Goal: Information Seeking & Learning: Learn about a topic

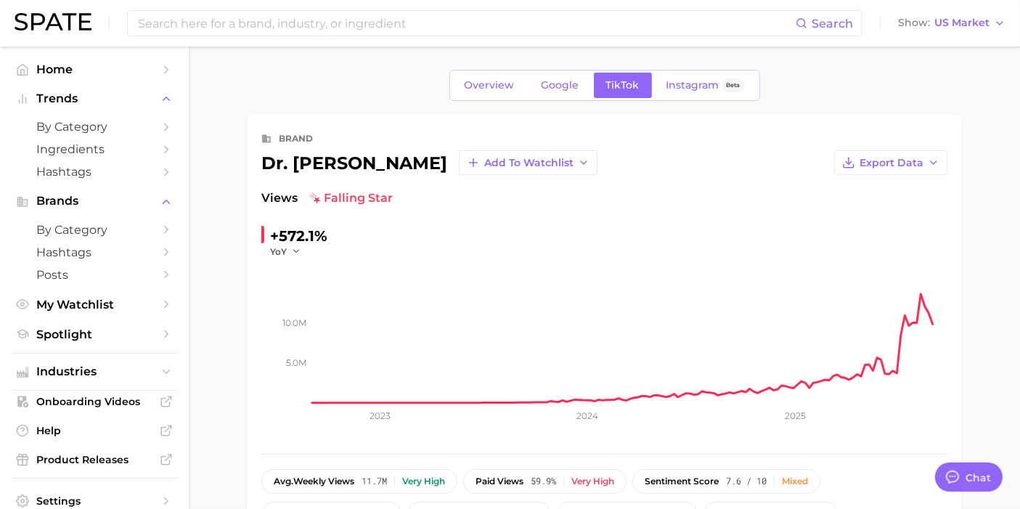
type textarea "x"
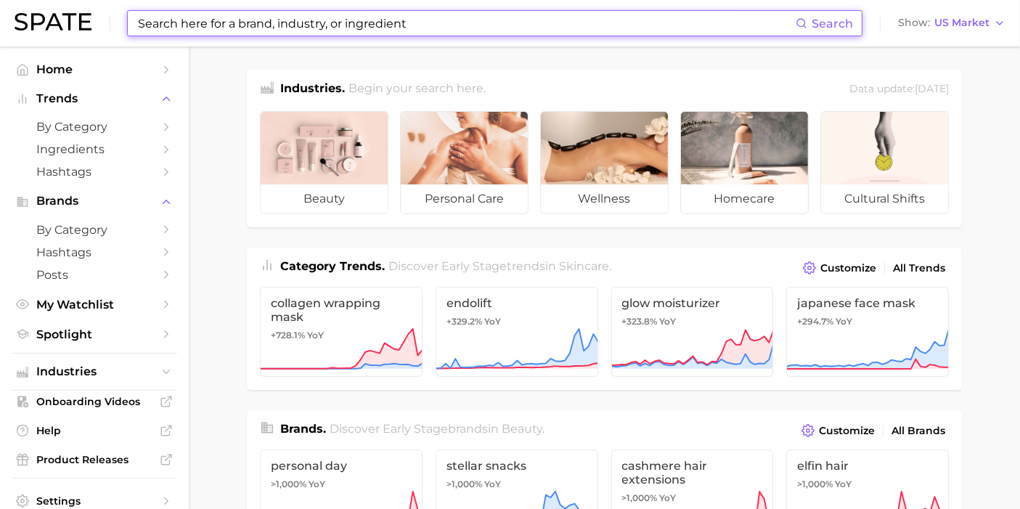
click at [200, 22] on input at bounding box center [465, 23] width 659 height 25
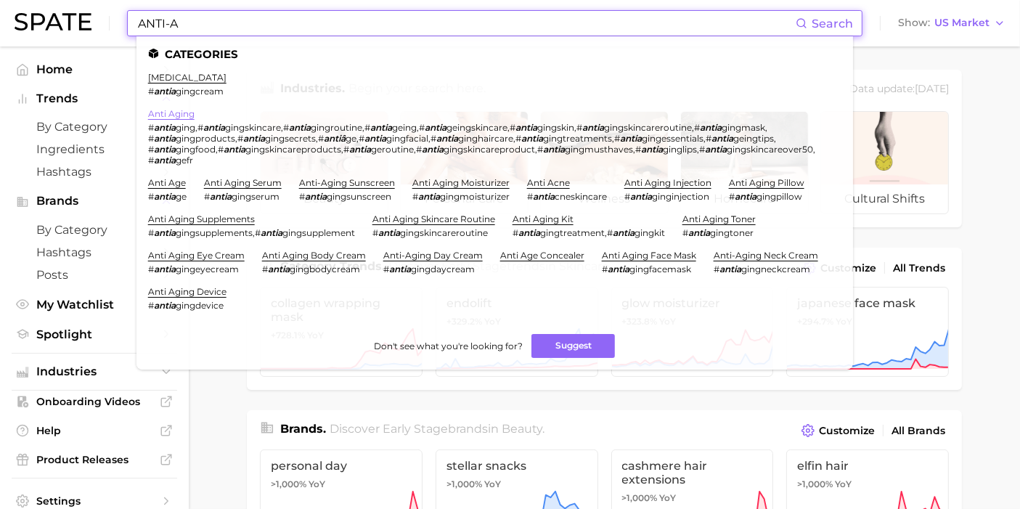
type input "ANTI-A"
click at [184, 116] on link "anti aging" at bounding box center [171, 113] width 46 height 11
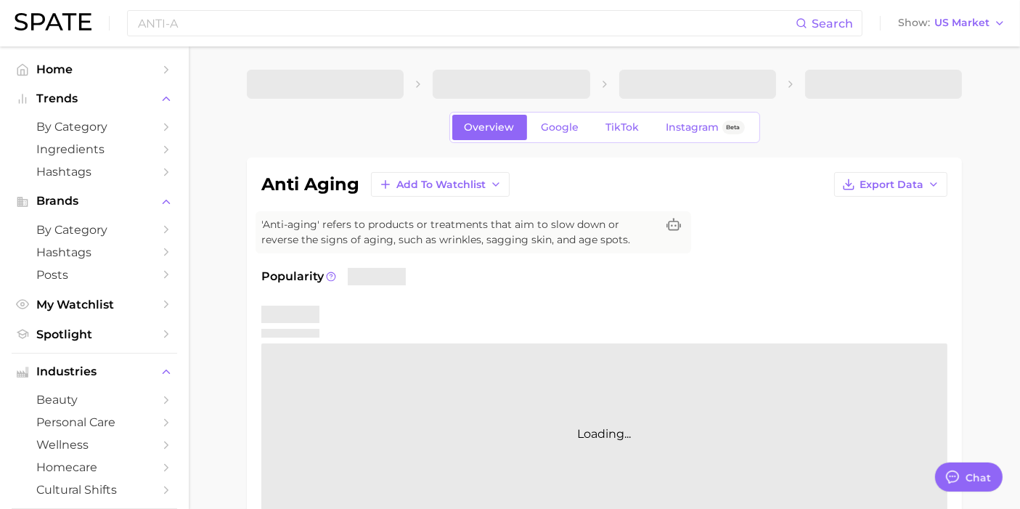
type textarea "x"
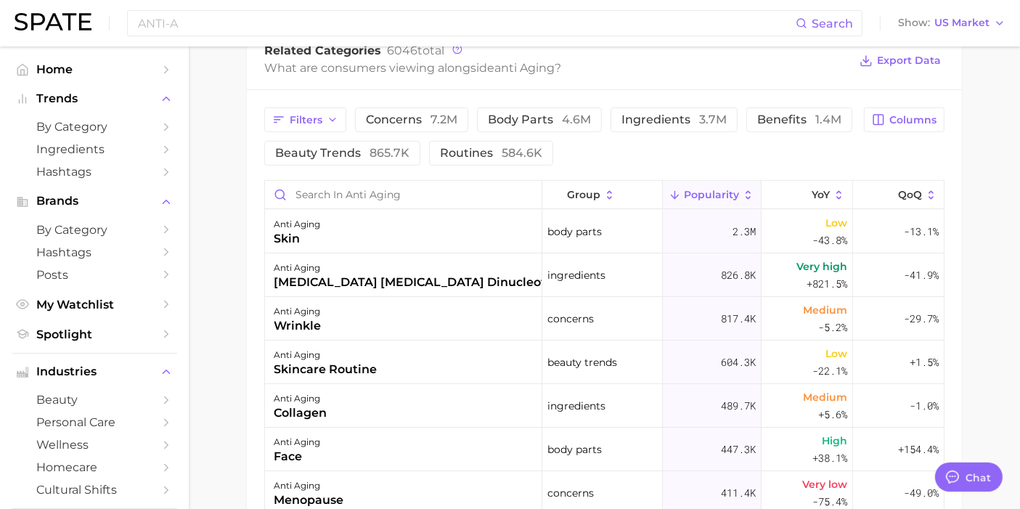
scroll to position [732, 0]
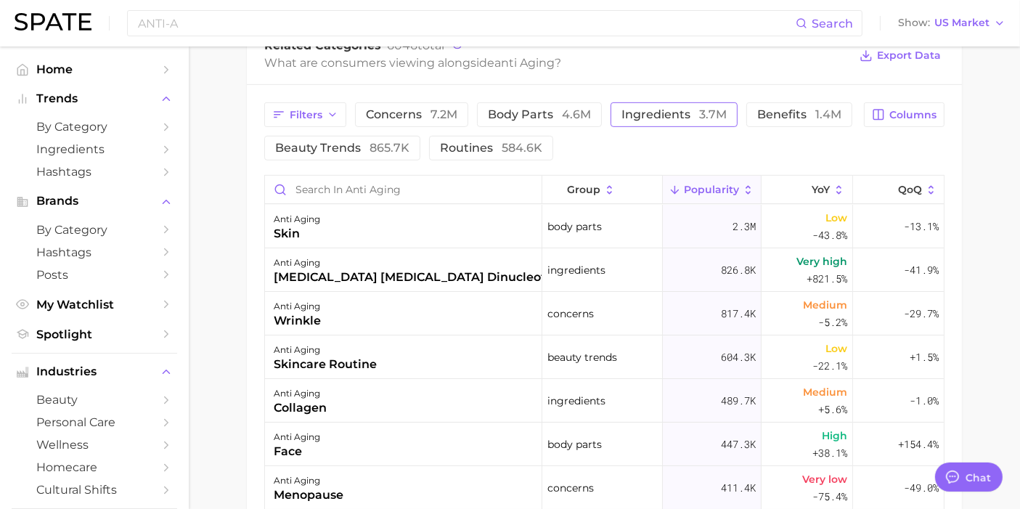
click at [642, 106] on button "ingredients 3.7m" at bounding box center [673, 114] width 127 height 25
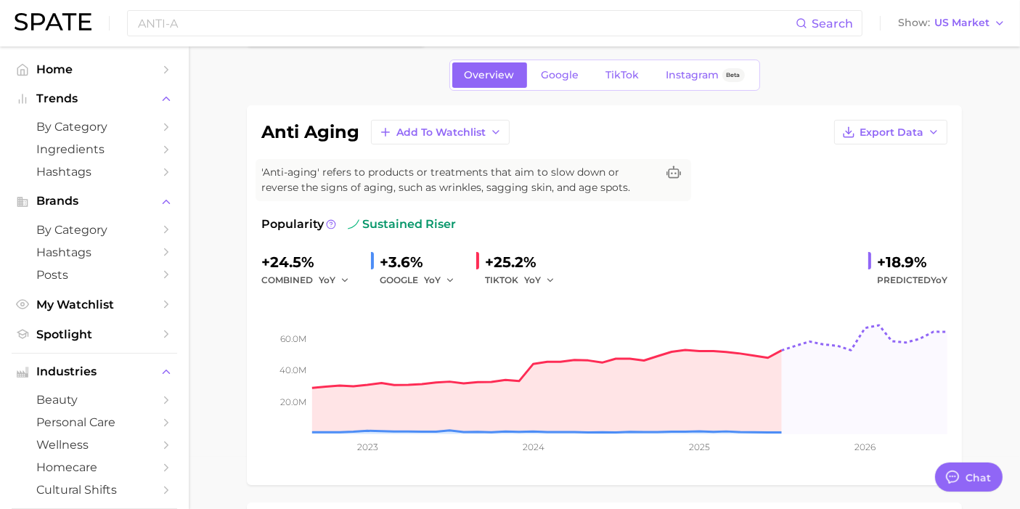
scroll to position [0, 0]
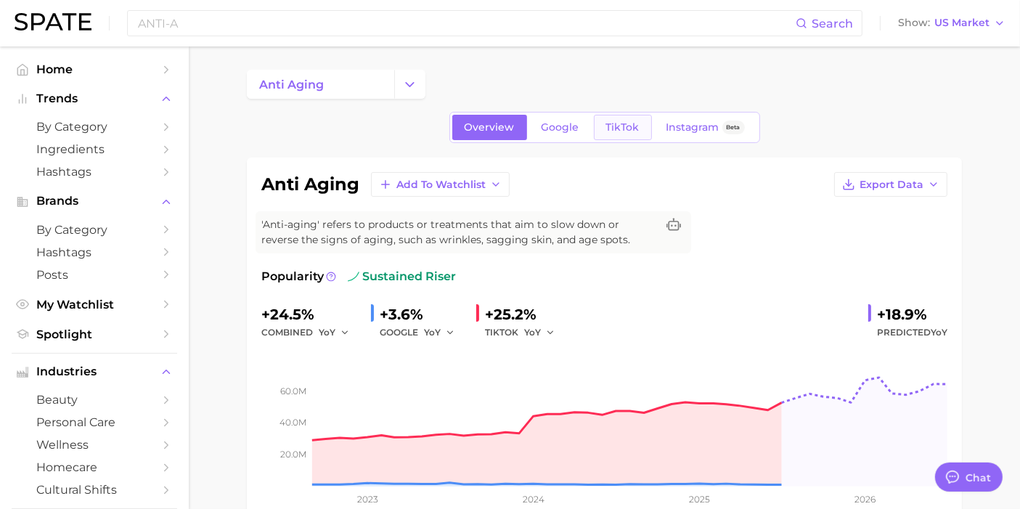
click at [613, 122] on span "TikTok" at bounding box center [622, 127] width 33 height 12
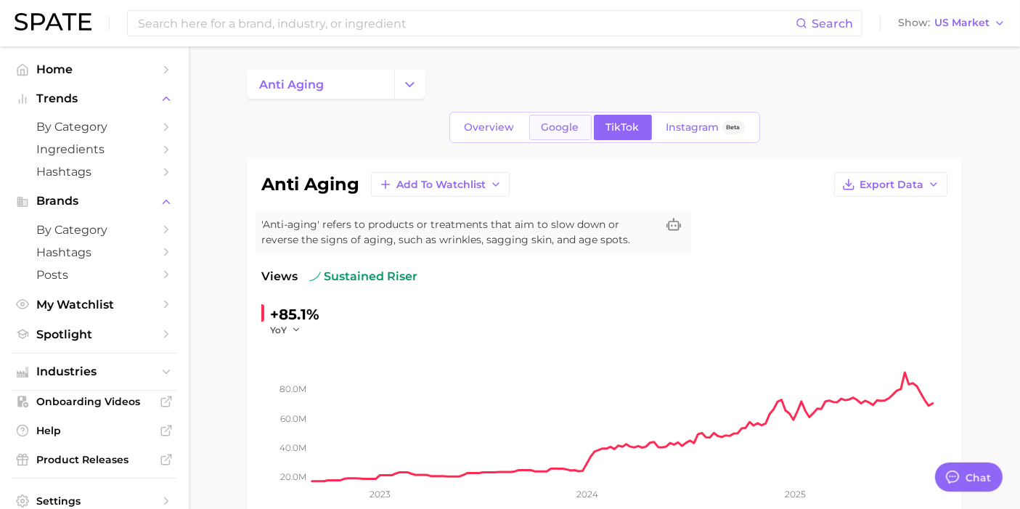
click at [549, 131] on span "Google" at bounding box center [560, 127] width 38 height 12
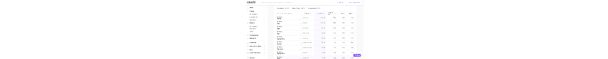
scroll to position [716, 0]
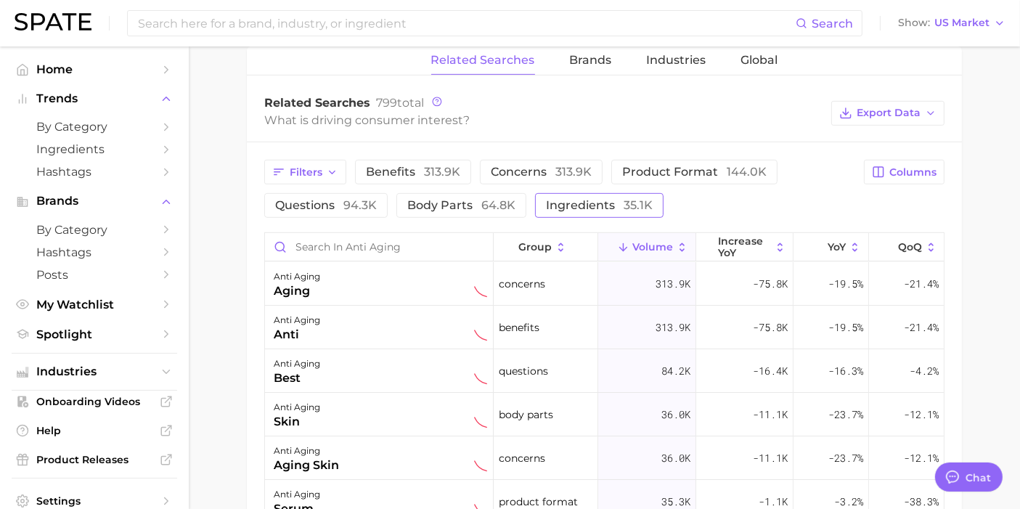
click at [623, 206] on span "35.1k" at bounding box center [637, 205] width 29 height 14
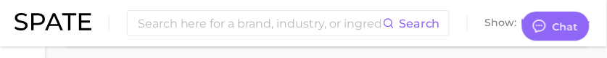
type textarea "x"
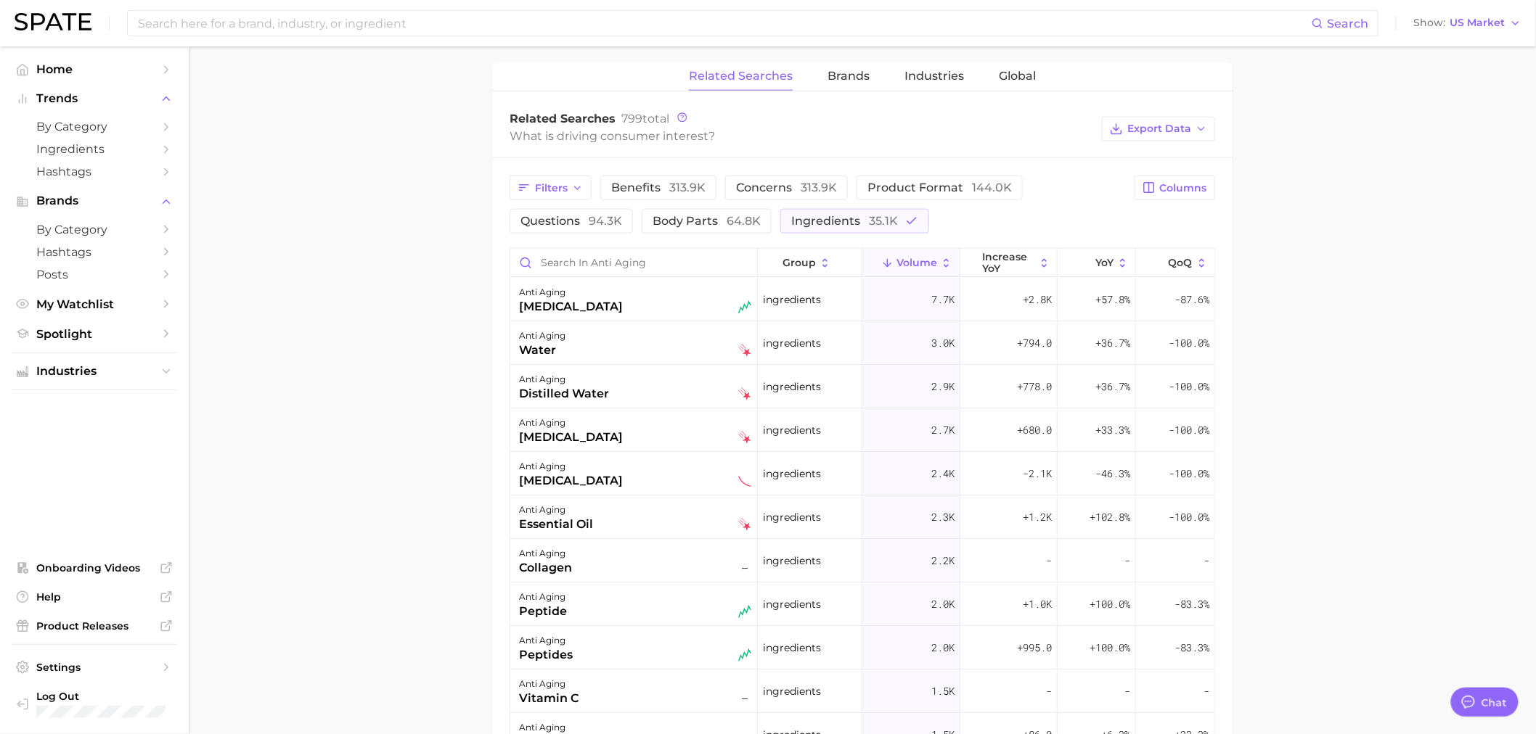
scroll to position [313, 0]
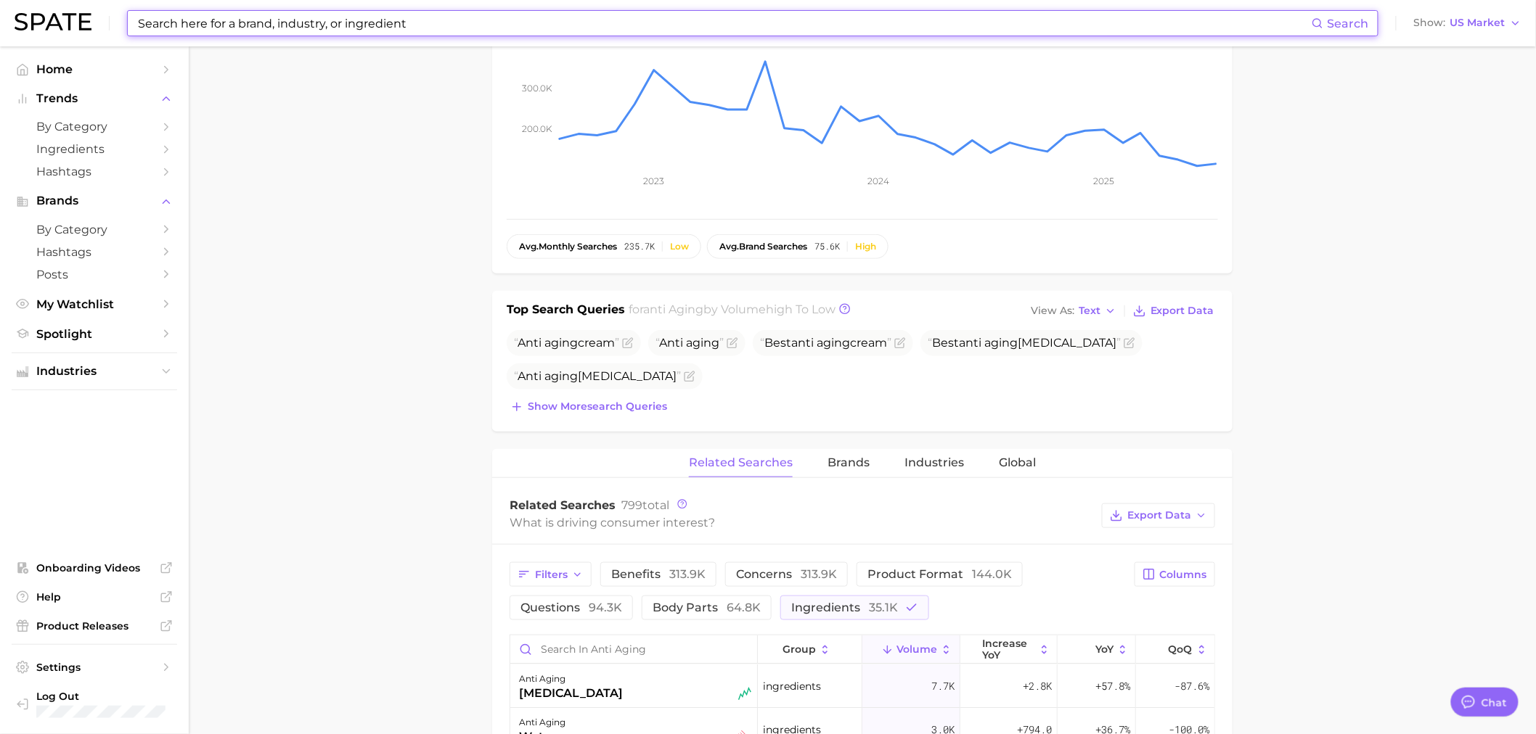
click at [388, 30] on input at bounding box center [723, 23] width 1175 height 25
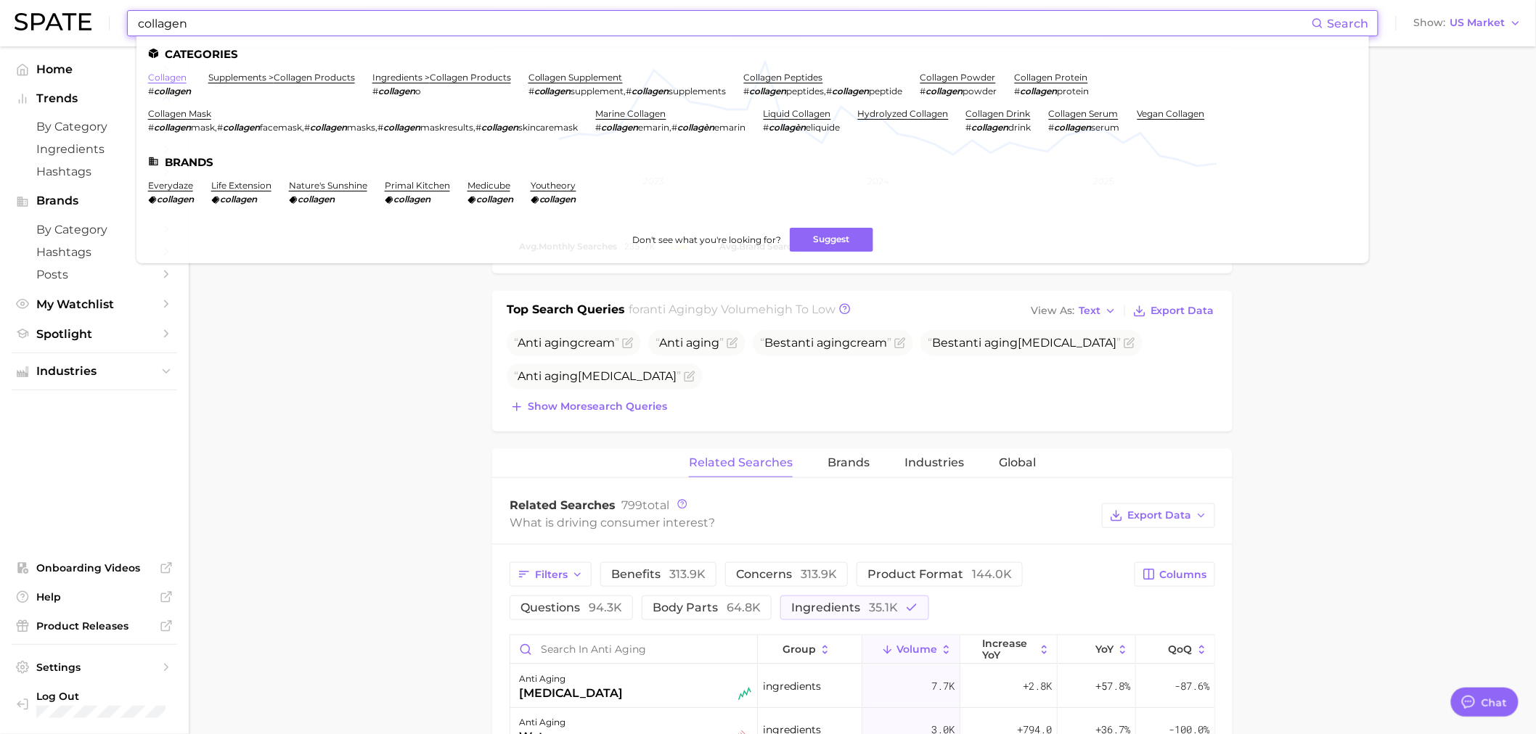
type input "collagen"
click at [171, 76] on link "collagen" at bounding box center [167, 77] width 38 height 11
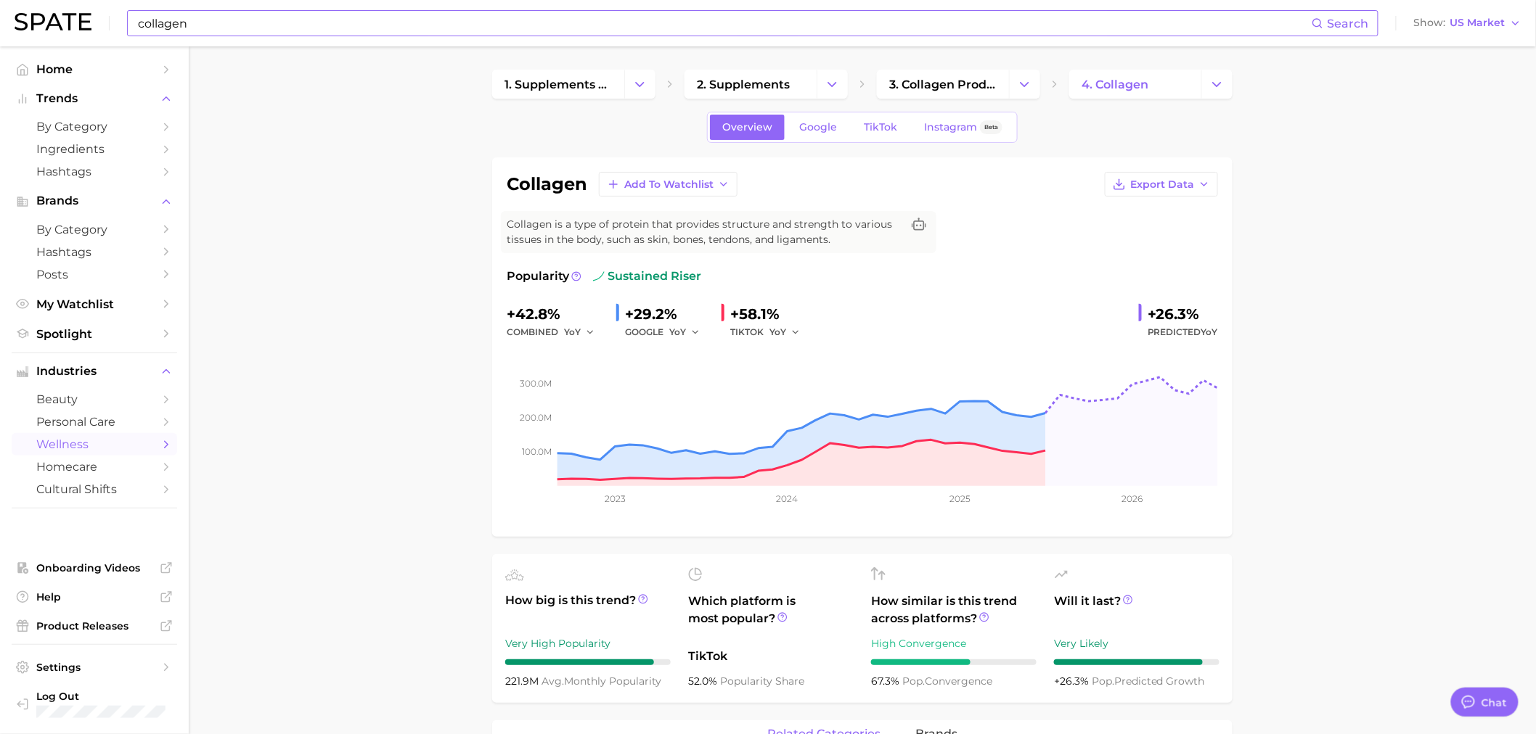
type textarea "x"
